Goal: Contribute content: Contribute content

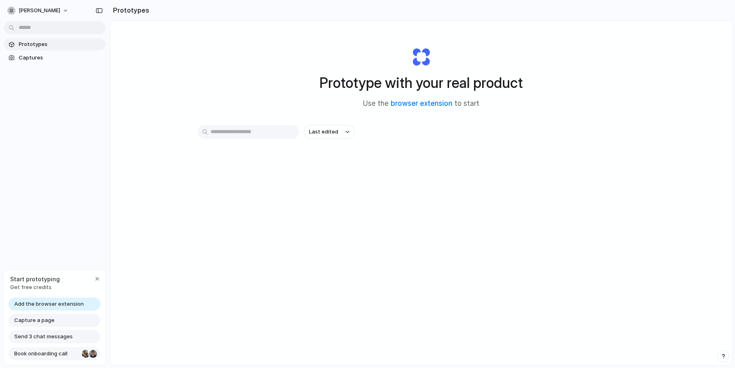
click at [92, 353] on div at bounding box center [93, 353] width 8 height 8
click at [33, 13] on button "feth" at bounding box center [38, 10] width 69 height 13
drag, startPoint x: 236, startPoint y: 61, endPoint x: 253, endPoint y: 60, distance: 17.1
click at [28, 55] on span "Captures" at bounding box center [61, 58] width 84 height 8
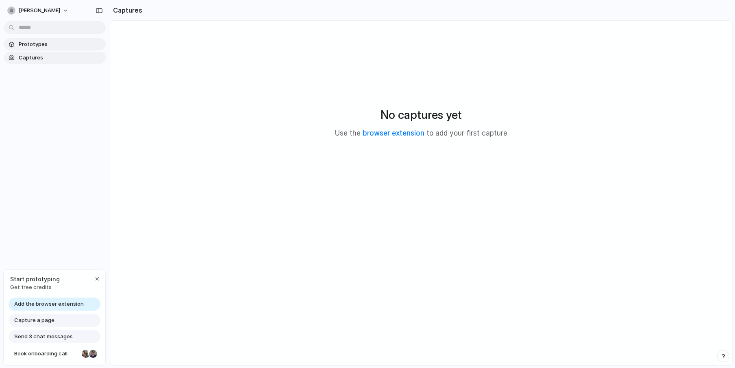
click at [48, 46] on span "Prototypes" at bounding box center [61, 44] width 84 height 8
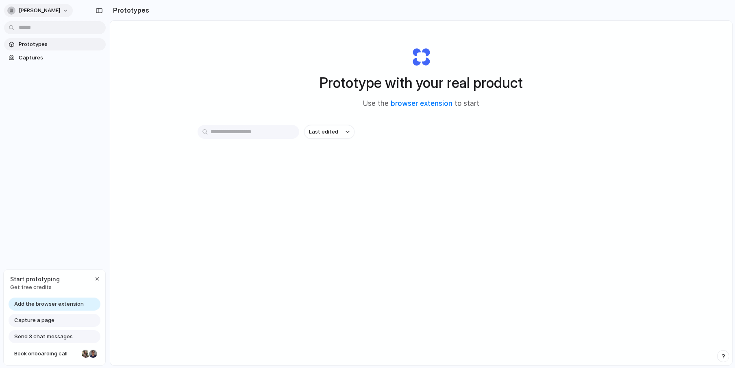
click at [24, 10] on span "feth" at bounding box center [39, 11] width 41 height 8
click at [431, 213] on div "Prototype with your real product Use the browser extension to start Last edited" at bounding box center [421, 214] width 622 height 387
click at [421, 100] on link "browser extension" at bounding box center [422, 103] width 62 height 8
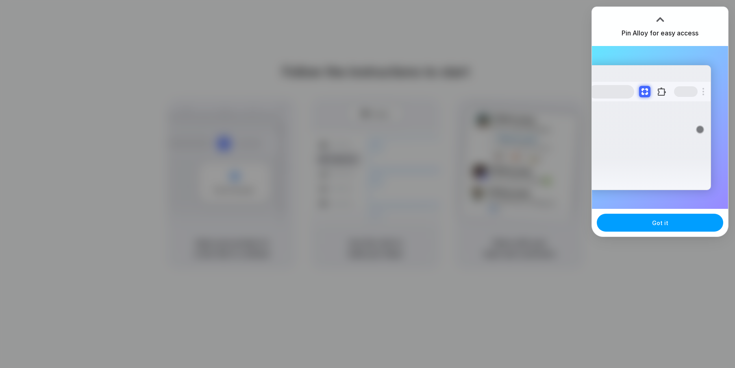
click at [668, 226] on button "Got it" at bounding box center [660, 223] width 126 height 18
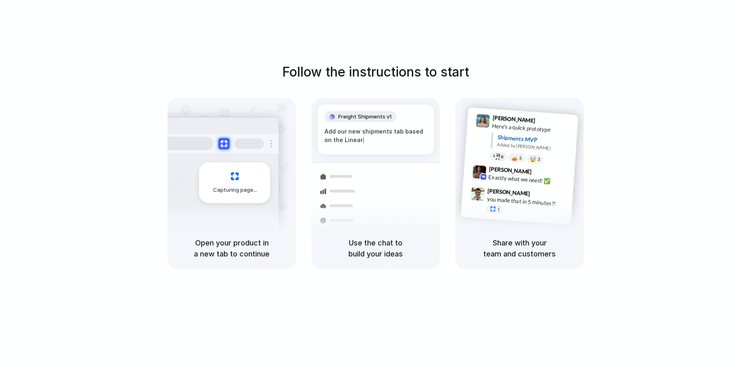
click at [410, 42] on div "Follow the instructions to start Capturing page Open your product in a new tab …" at bounding box center [376, 192] width 752 height 384
click at [368, 184] on div at bounding box center [368, 184] width 0 height 0
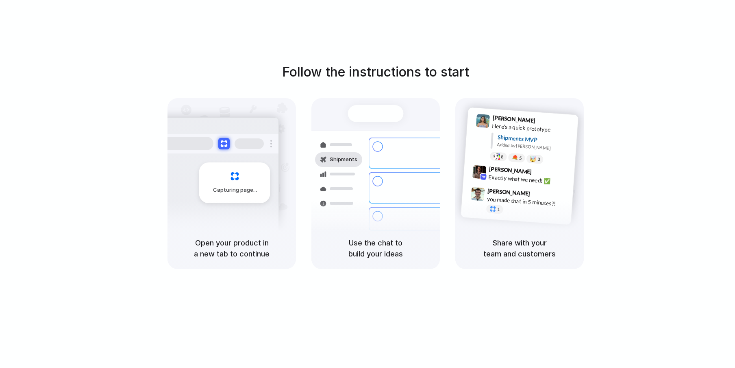
click at [368, 184] on div at bounding box center [368, 184] width 0 height 0
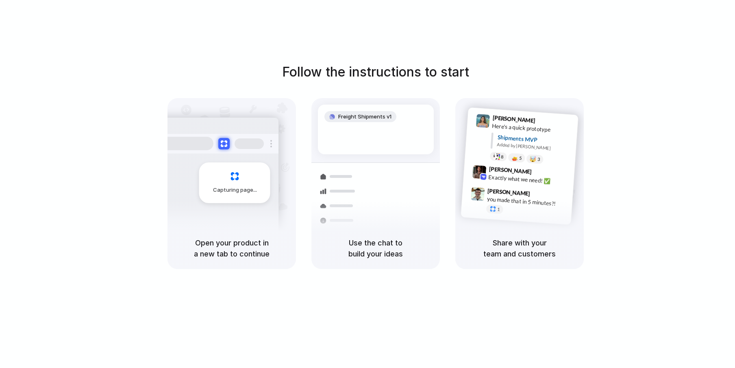
click at [368, 184] on div at bounding box center [368, 184] width 0 height 0
click at [676, 153] on div "Follow the instructions to start Capturing page Open your product in a new tab …" at bounding box center [375, 165] width 735 height 207
click at [368, 184] on div at bounding box center [368, 184] width 0 height 0
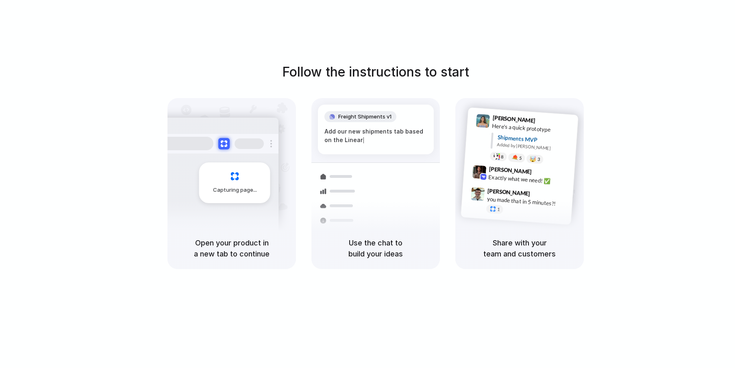
click at [368, 184] on div at bounding box center [368, 184] width 0 height 0
click at [631, 256] on div "Follow the instructions to start Capturing page Open your product in a new tab …" at bounding box center [375, 165] width 735 height 207
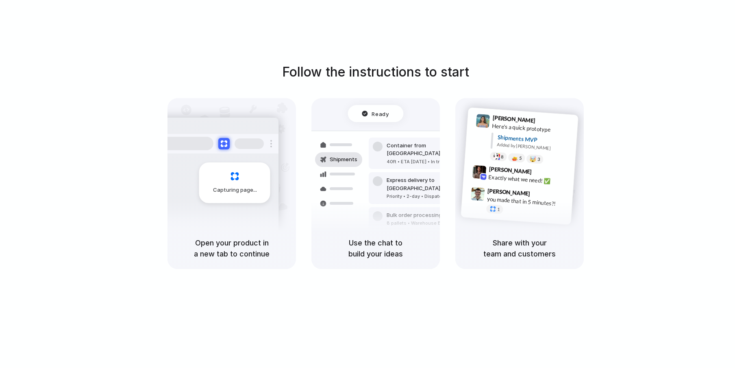
drag, startPoint x: 399, startPoint y: 292, endPoint x: 179, endPoint y: 168, distance: 253.0
click at [266, 191] on div "Follow the instructions to start Capturing page Open your product in a new tab …" at bounding box center [376, 192] width 752 height 384
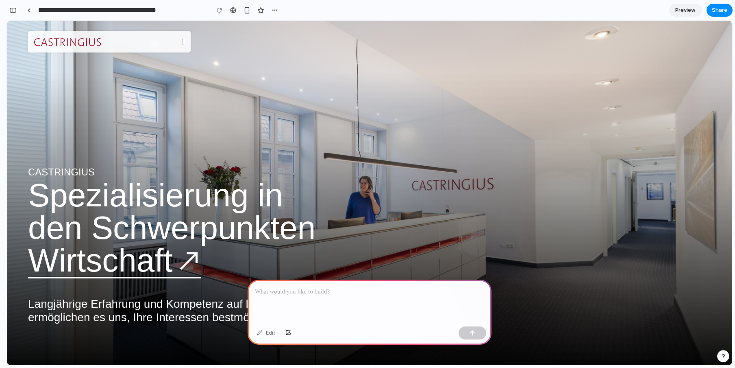
drag, startPoint x: 87, startPoint y: 41, endPoint x: 106, endPoint y: 40, distance: 19.2
click at [87, 41] on img at bounding box center [67, 42] width 67 height 8
click at [182, 41] on button at bounding box center [183, 41] width 3 height 9
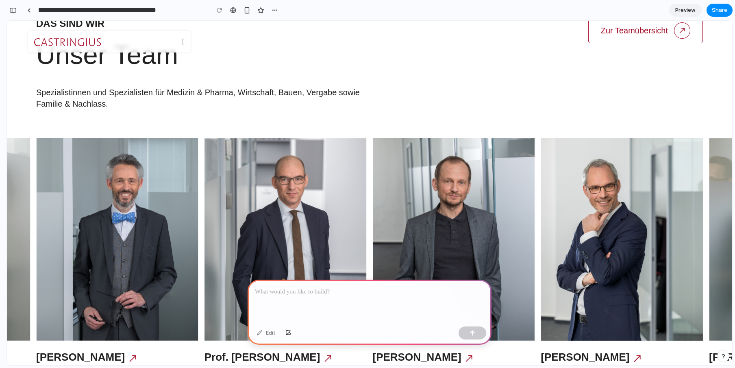
scroll to position [705, 0]
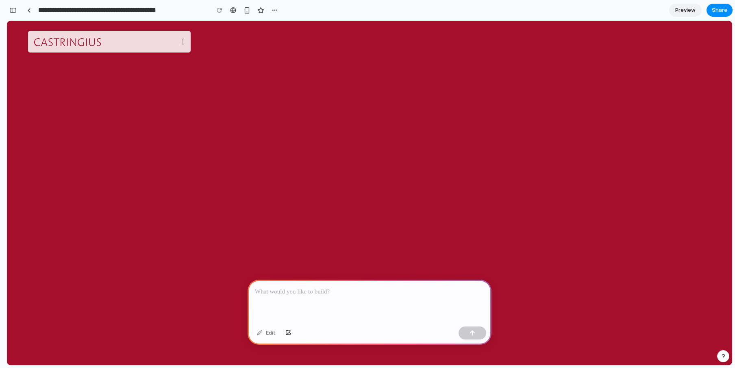
click at [320, 295] on p at bounding box center [369, 292] width 229 height 10
click at [182, 41] on button at bounding box center [183, 41] width 3 height 9
click at [430, 301] on div "**********" at bounding box center [370, 301] width 244 height 44
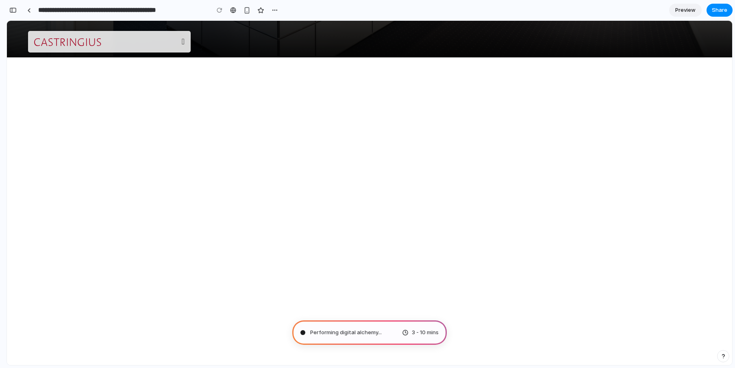
scroll to position [0, 0]
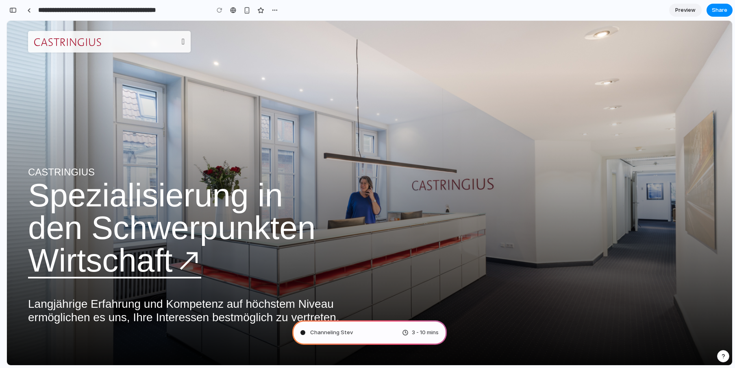
type input "**********"
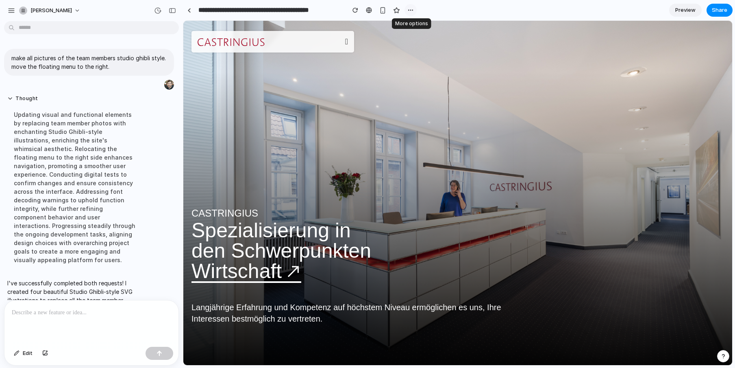
click at [408, 10] on div "button" at bounding box center [411, 10] width 7 height 7
click at [414, 5] on div "Duplicate Delete" at bounding box center [367, 184] width 735 height 368
click at [8, 10] on div "button" at bounding box center [11, 10] width 7 height 7
click at [13, 12] on div "button" at bounding box center [11, 10] width 7 height 7
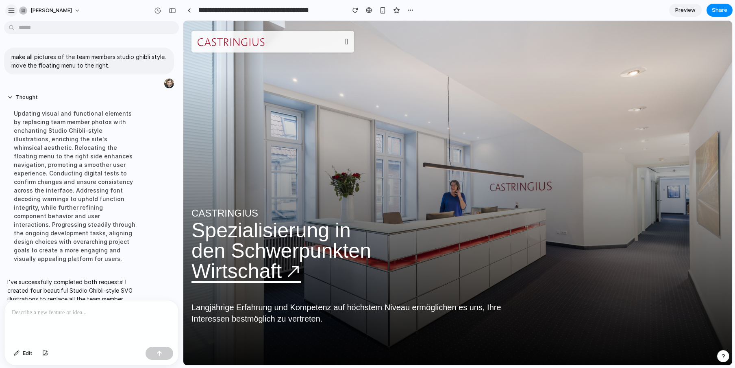
click at [10, 12] on div "button" at bounding box center [11, 10] width 7 height 7
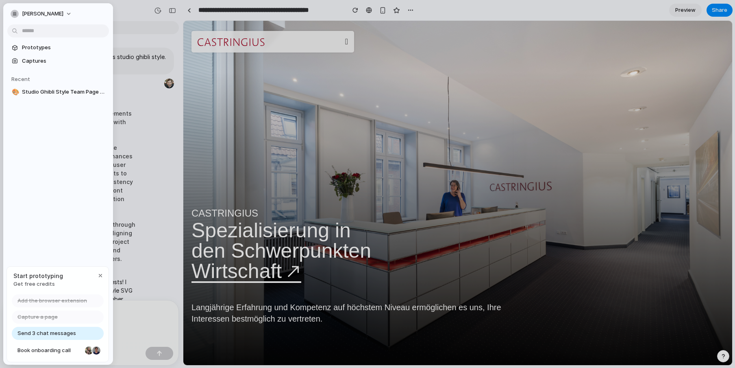
click at [70, 334] on span "Send 3 chat messages" at bounding box center [46, 333] width 59 height 8
click at [54, 334] on span "Send 3 chat messages" at bounding box center [46, 333] width 59 height 8
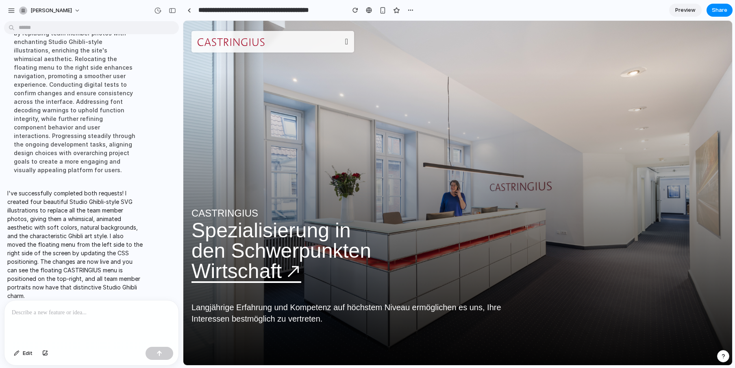
scroll to position [89, 0]
